Goal: Task Accomplishment & Management: Use online tool/utility

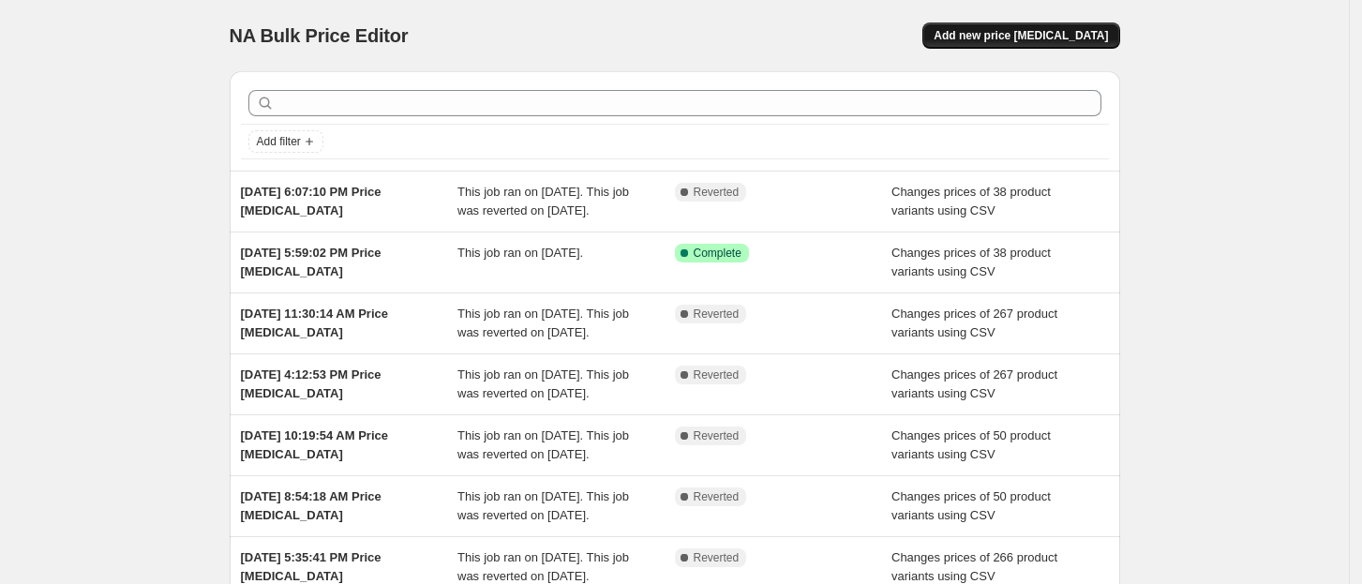
click at [1051, 37] on span "Add new price [MEDICAL_DATA]" at bounding box center [1020, 35] width 174 height 15
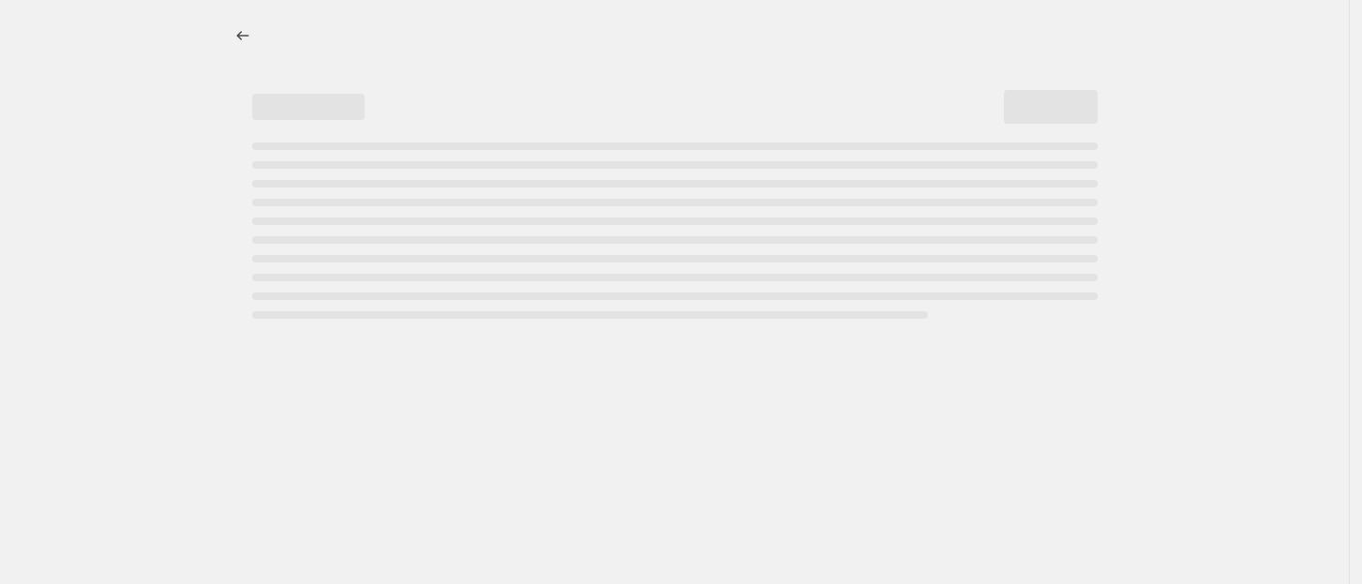
select select "percentage"
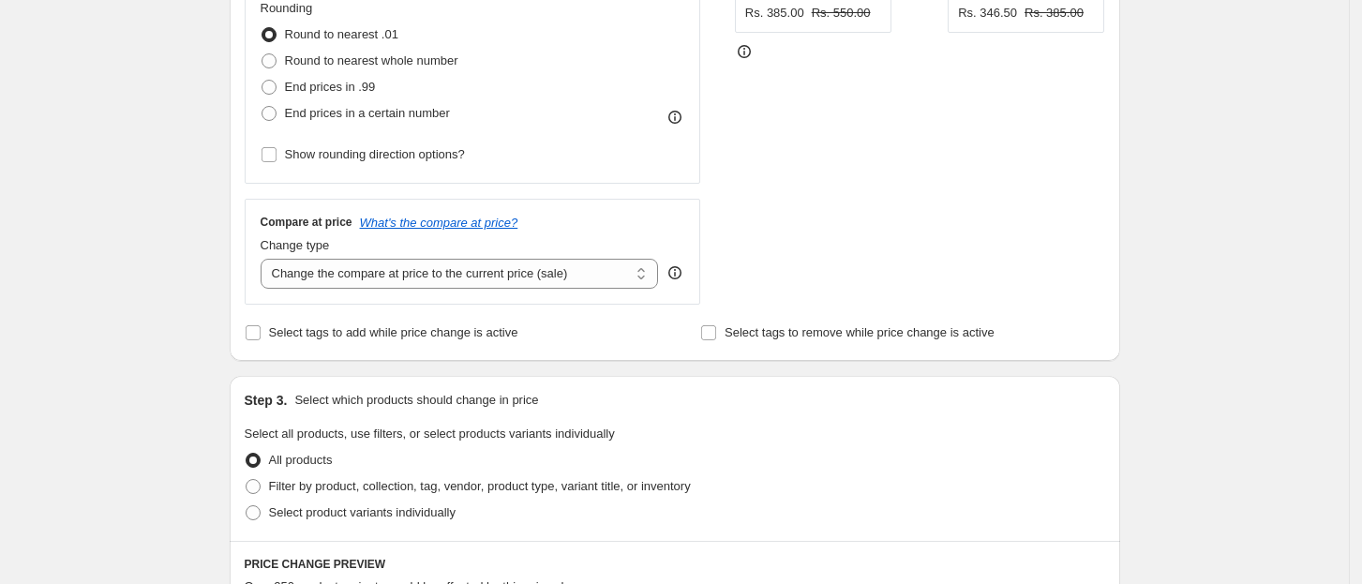
scroll to position [125, 0]
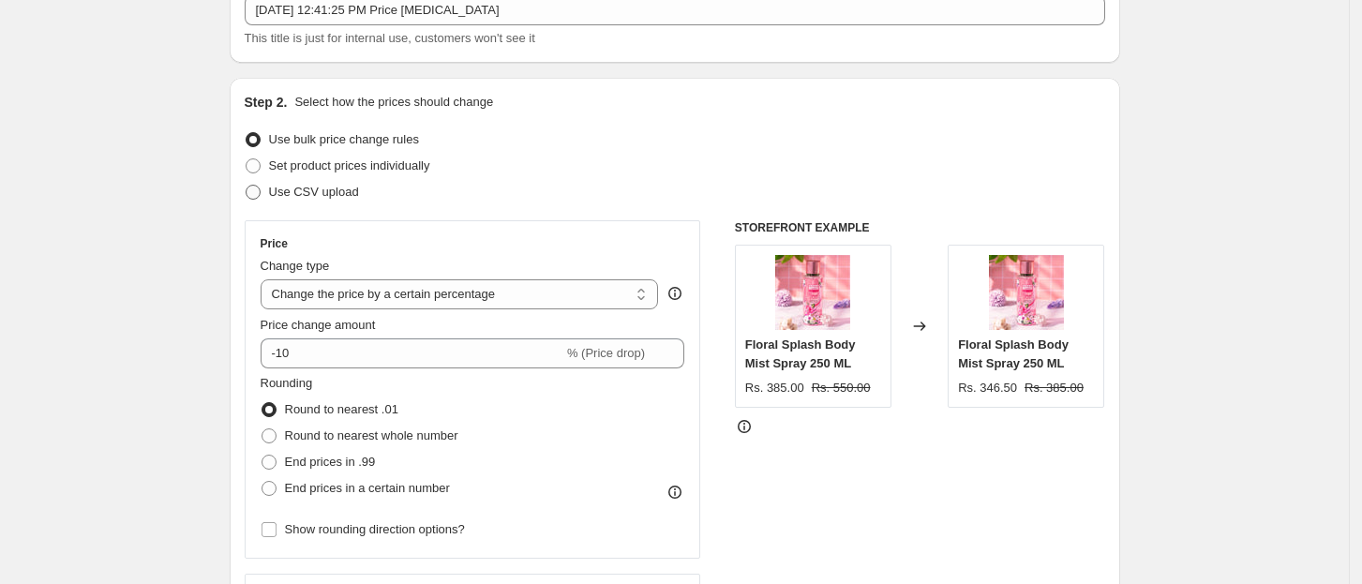
click at [337, 194] on span "Use CSV upload" at bounding box center [314, 192] width 90 height 14
click at [246, 186] on input "Use CSV upload" at bounding box center [246, 185] width 1 height 1
radio input "true"
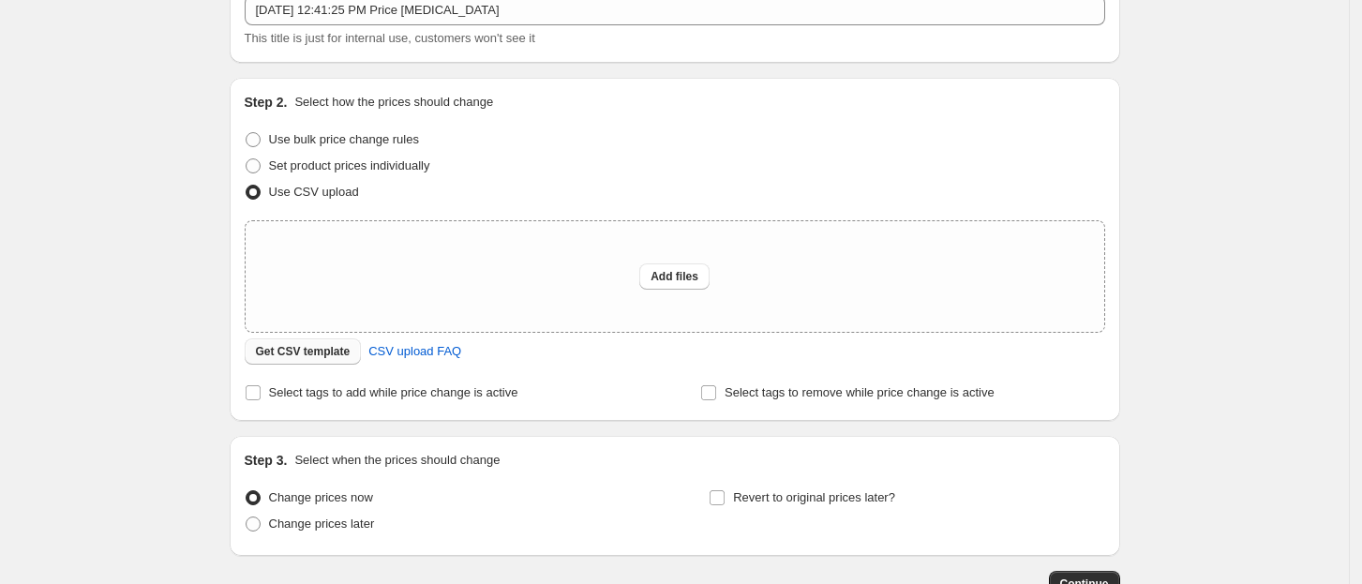
click at [342, 352] on span "Get CSV template" at bounding box center [303, 351] width 95 height 15
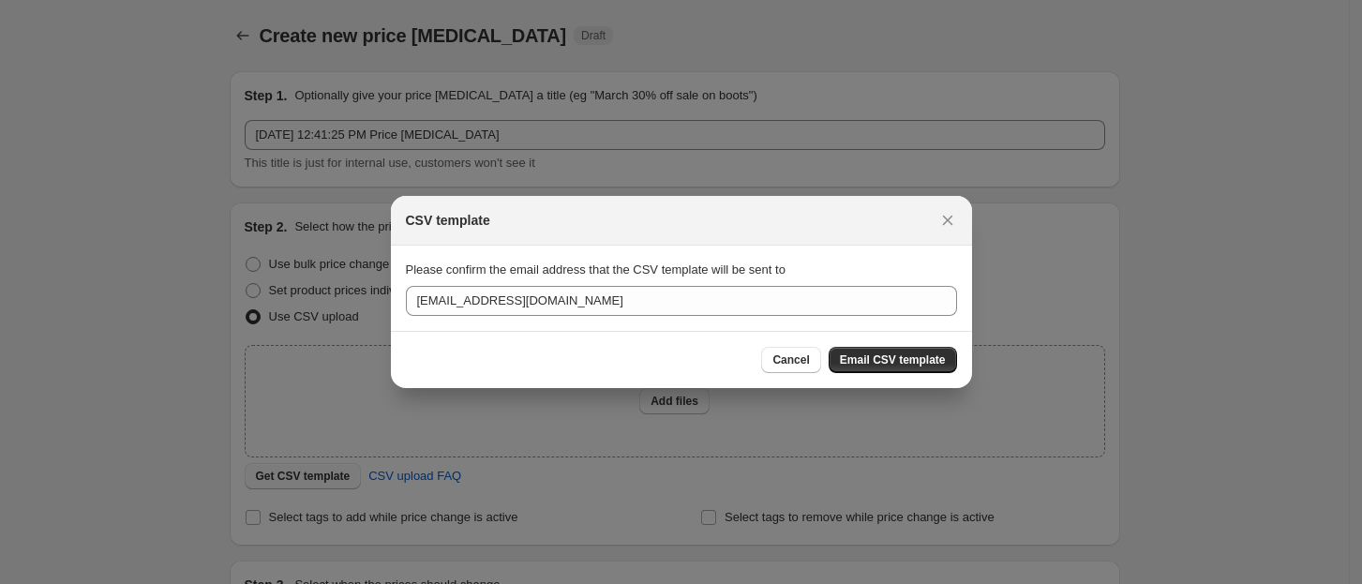
scroll to position [0, 0]
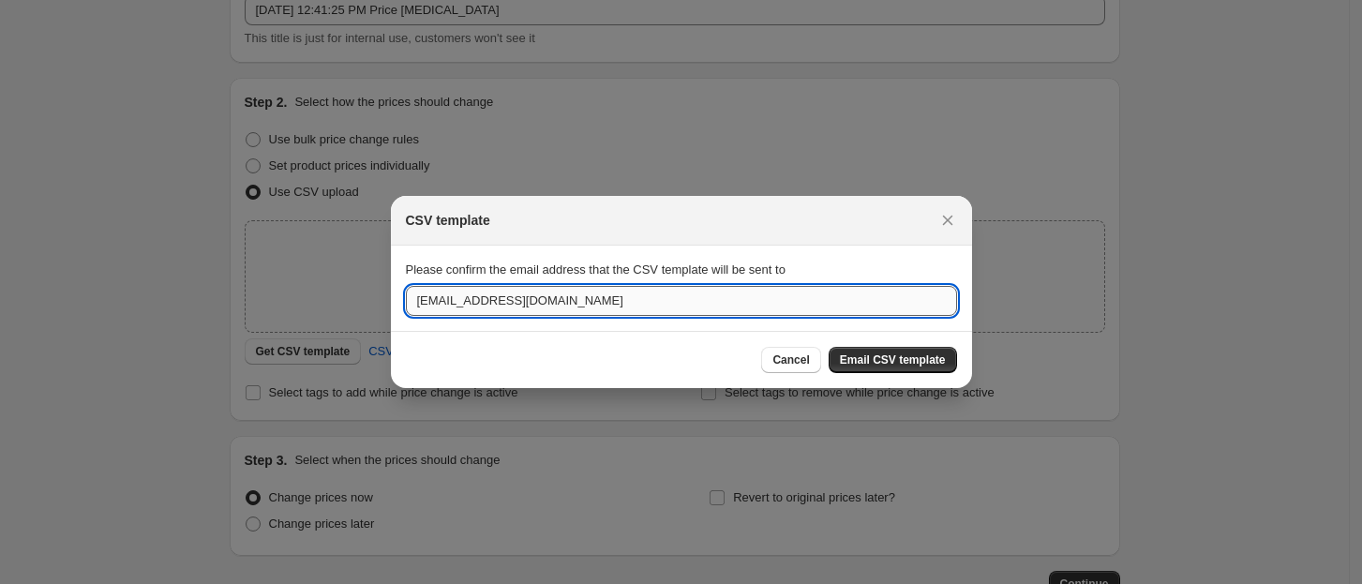
click at [440, 300] on input "[EMAIL_ADDRESS][DOMAIN_NAME]" at bounding box center [681, 301] width 551 height 30
type input "[EMAIL_ADDRESS][DOMAIN_NAME]"
click at [926, 356] on span "Email CSV template" at bounding box center [893, 359] width 106 height 15
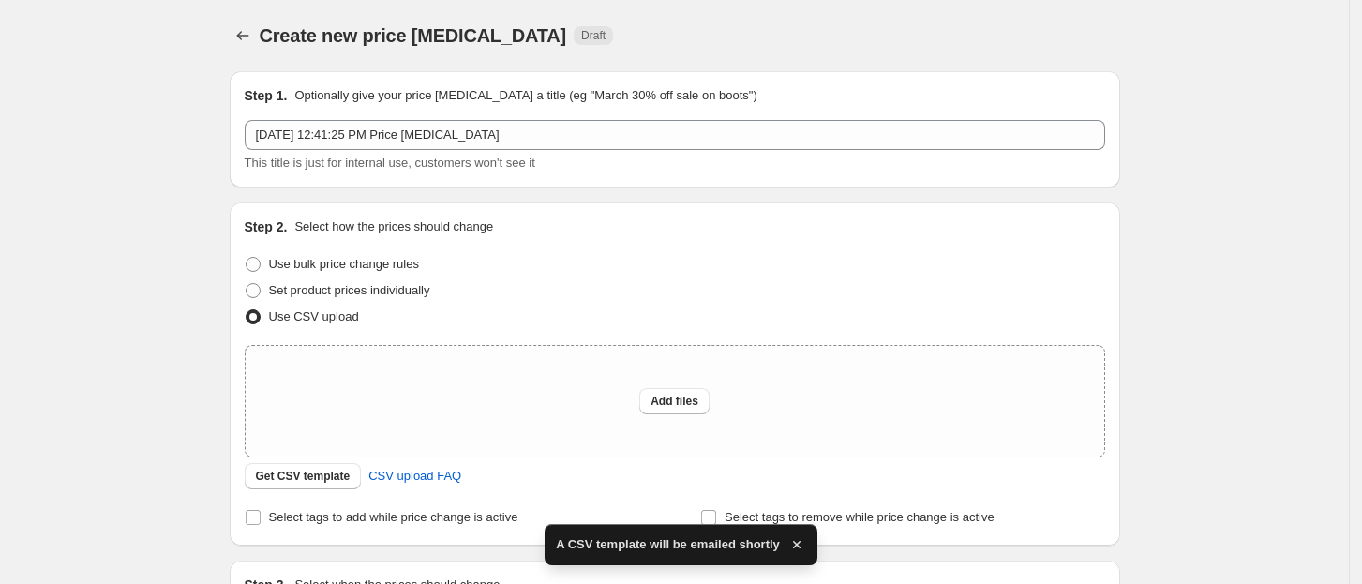
scroll to position [125, 0]
